Goal: Task Accomplishment & Management: Use online tool/utility

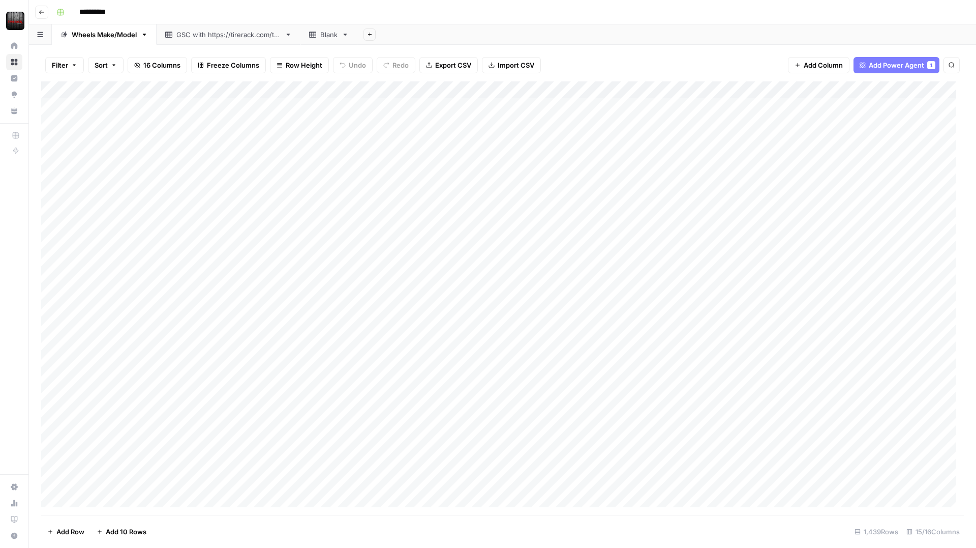
click at [742, 103] on div "Add Column" at bounding box center [502, 297] width 923 height 433
click at [734, 104] on div "Add Column" at bounding box center [502, 297] width 923 height 433
click at [734, 104] on body "**********" at bounding box center [488, 274] width 976 height 548
click at [822, 132] on div "Add Column" at bounding box center [502, 297] width 923 height 433
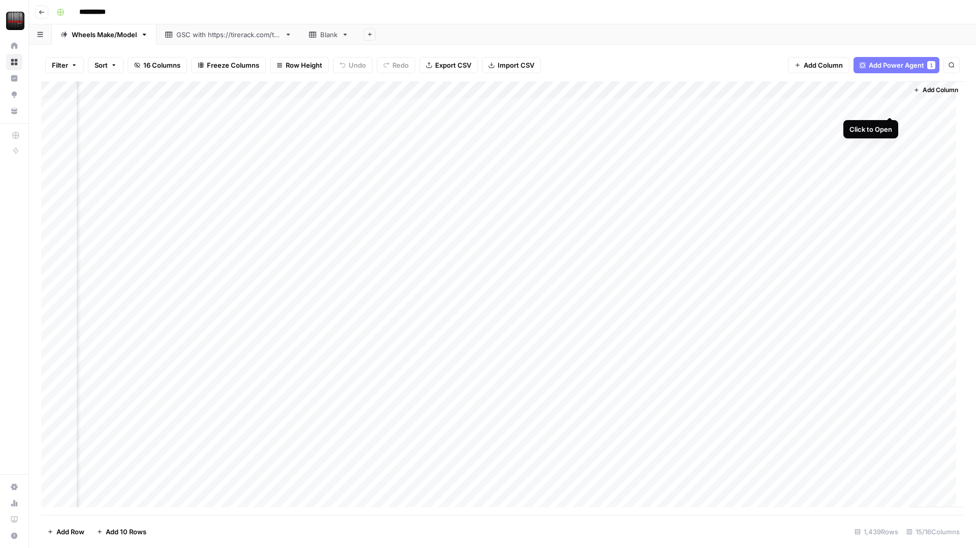
click at [888, 104] on div "Add Column" at bounding box center [502, 297] width 923 height 433
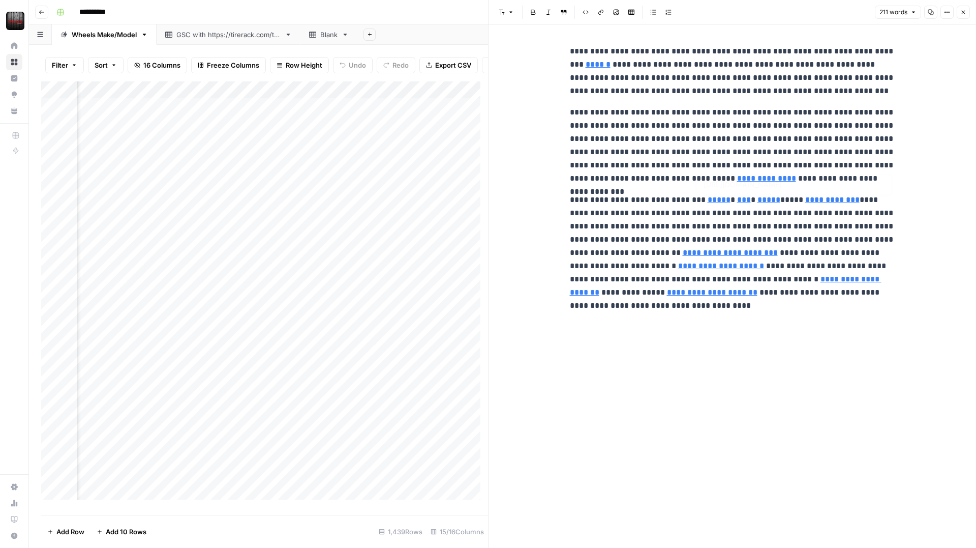
type input "[URL][DOMAIN_NAME]"
click at [949, 13] on icon "button" at bounding box center [947, 12] width 6 height 6
click at [914, 104] on span "Code" at bounding box center [917, 108] width 49 height 10
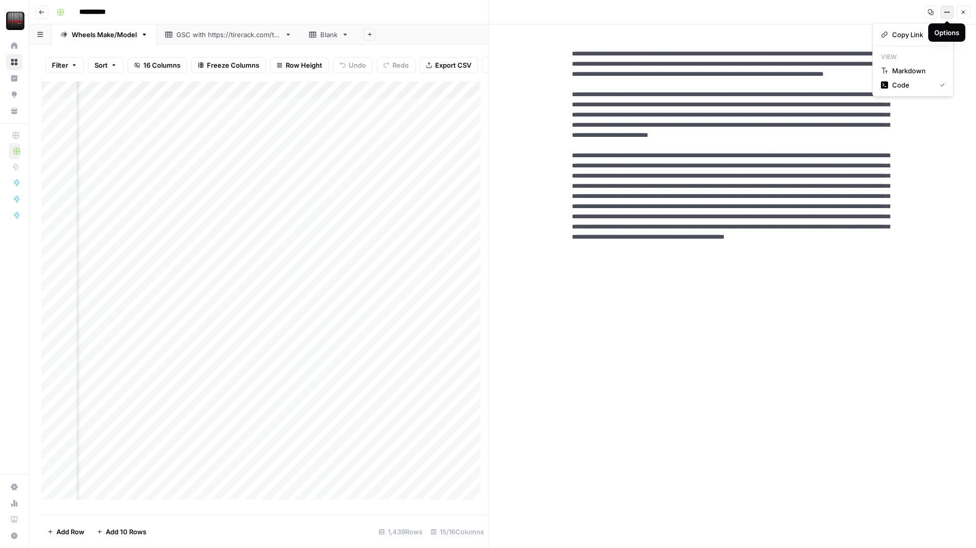
click at [948, 14] on icon "button" at bounding box center [947, 12] width 6 height 6
click at [759, 329] on textarea at bounding box center [733, 191] width 338 height 301
click at [945, 11] on icon "button" at bounding box center [947, 12] width 6 height 6
click at [889, 67] on div "Markdown" at bounding box center [913, 71] width 64 height 10
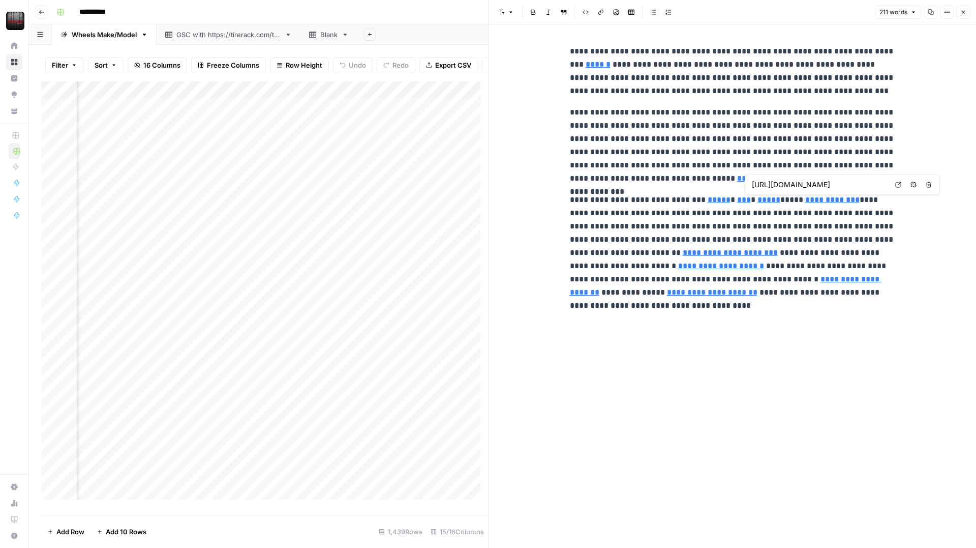
type input "[URL][DOMAIN_NAME]"
click at [758, 338] on div "**********" at bounding box center [733, 285] width 338 height 523
click at [966, 12] on span "Close" at bounding box center [966, 12] width 1 height 1
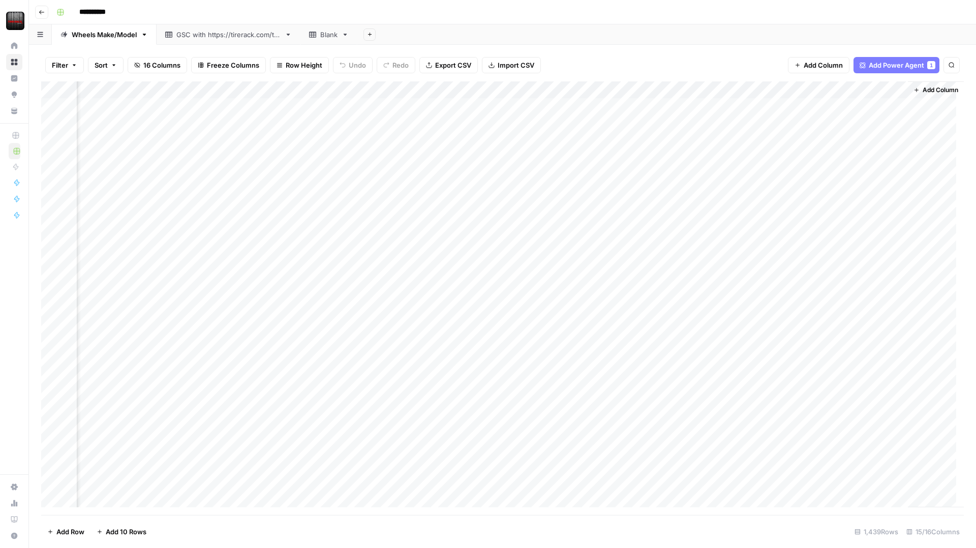
scroll to position [0, 791]
